Goal: Task Accomplishment & Management: Manage account settings

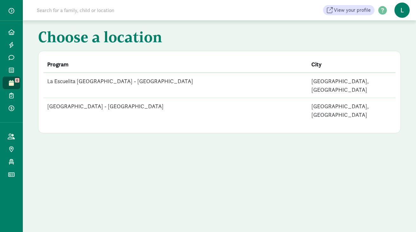
click at [85, 16] on div "View your profile HELP CENTER Welcome to the Kinside Help Center! Click the lin…" at bounding box center [219, 10] width 393 height 20
click at [83, 13] on input at bounding box center [122, 10] width 178 height 13
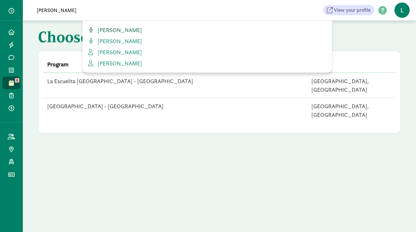
type input "catalano"
click at [113, 30] on span "Cecilia Catalano" at bounding box center [118, 29] width 47 height 7
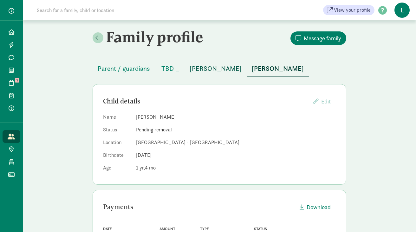
click at [219, 70] on span "[PERSON_NAME]" at bounding box center [216, 68] width 52 height 10
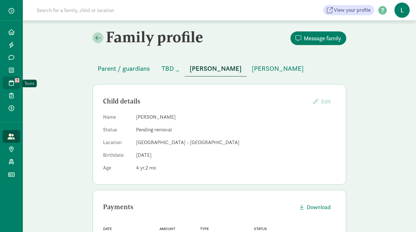
click at [16, 82] on span "7" at bounding box center [17, 80] width 4 height 4
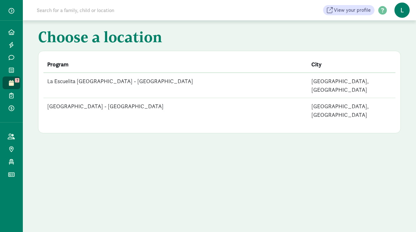
click at [124, 84] on td "La Escuelita [GEOGRAPHIC_DATA] - [GEOGRAPHIC_DATA]" at bounding box center [175, 85] width 264 height 25
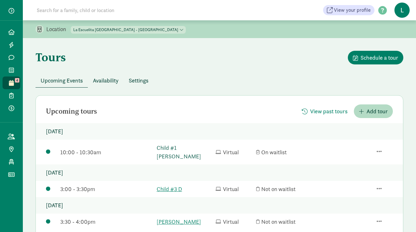
click at [193, 149] on link "Child #1 Chaudhary" at bounding box center [185, 151] width 56 height 17
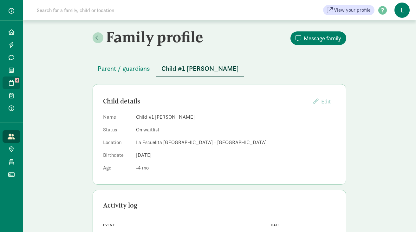
click at [13, 82] on icon at bounding box center [11, 83] width 5 height 6
